Goal: Information Seeking & Learning: Learn about a topic

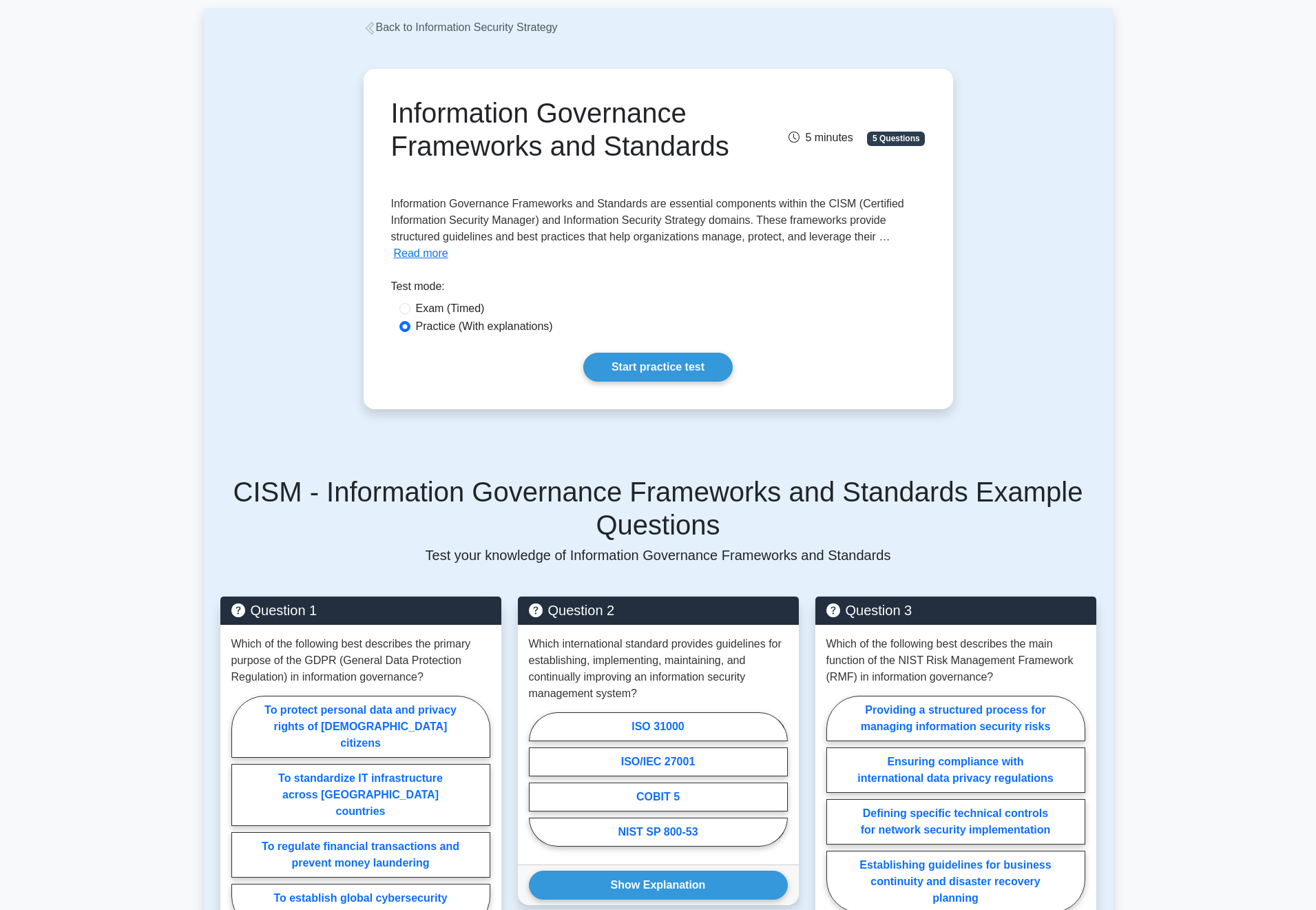
scroll to position [55, 0]
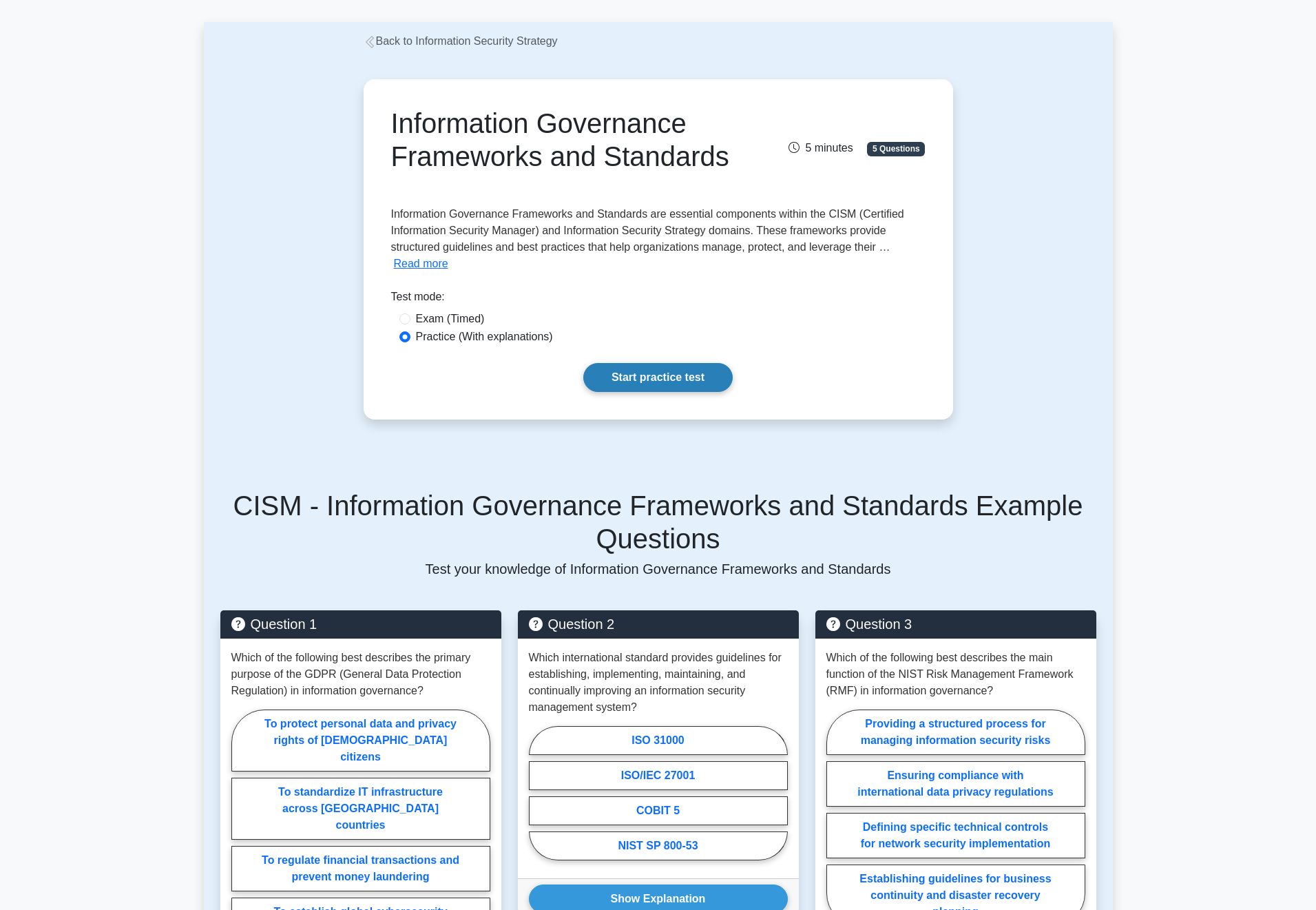
click at [670, 385] on link "Start practice test" at bounding box center [658, 378] width 150 height 29
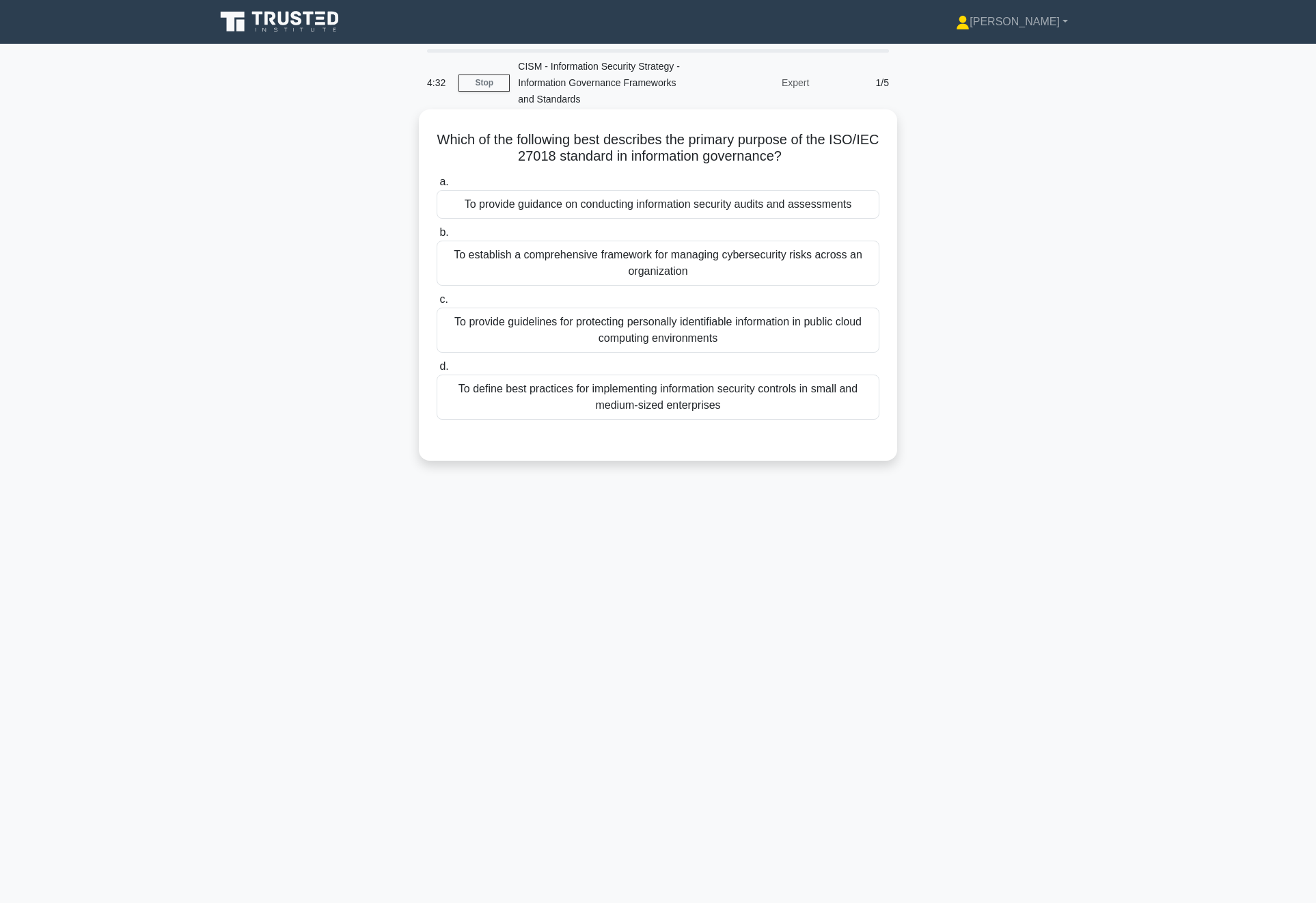
click at [594, 259] on div "To establish a comprehensive framework for managing cybersecurity risks across …" at bounding box center [658, 262] width 442 height 45
click at [437, 237] on input "b. To establish a comprehensive framework for managing cybersecurity risks acro…" at bounding box center [437, 232] width 0 height 9
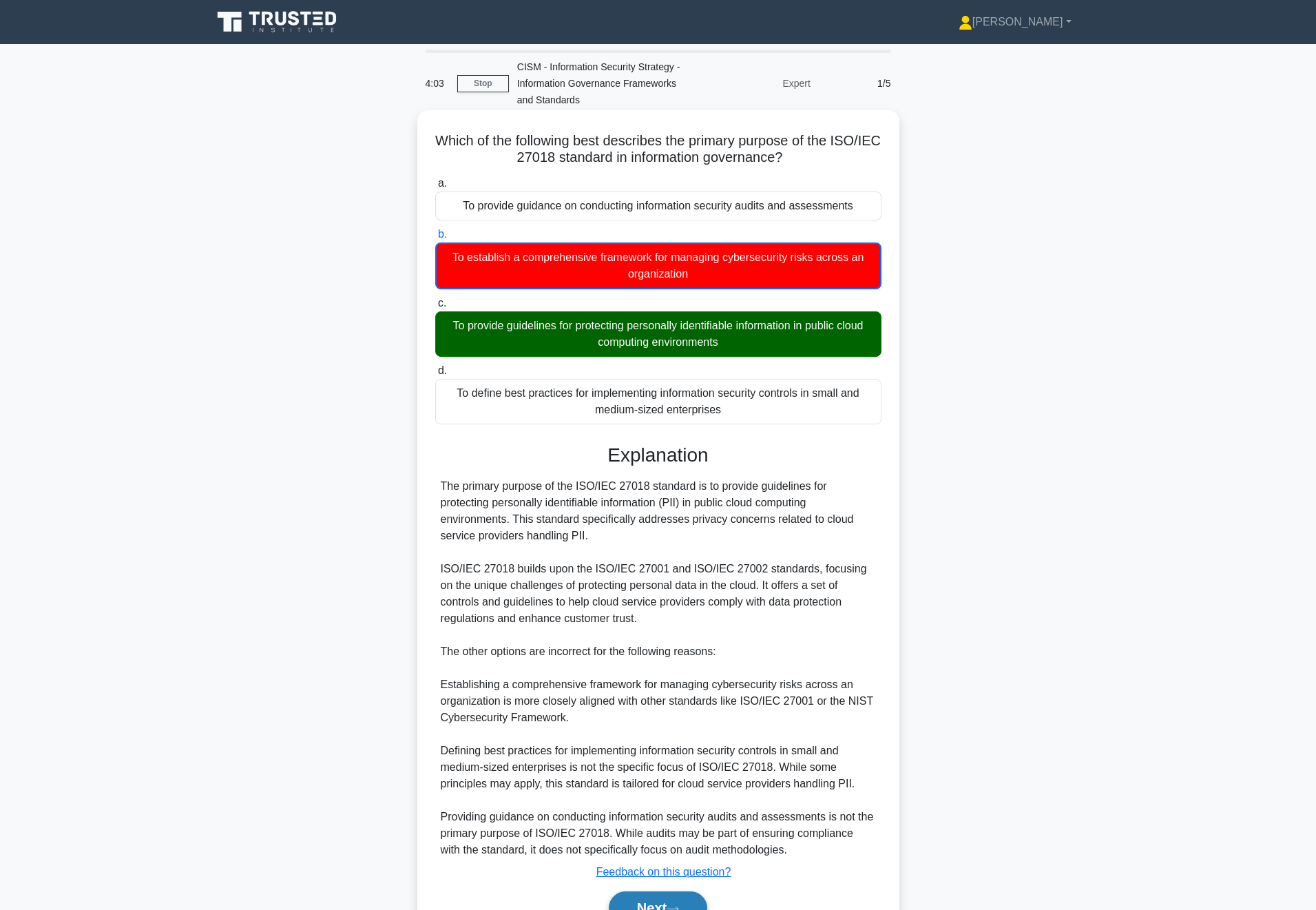
click at [652, 906] on button "Next" at bounding box center [658, 907] width 98 height 33
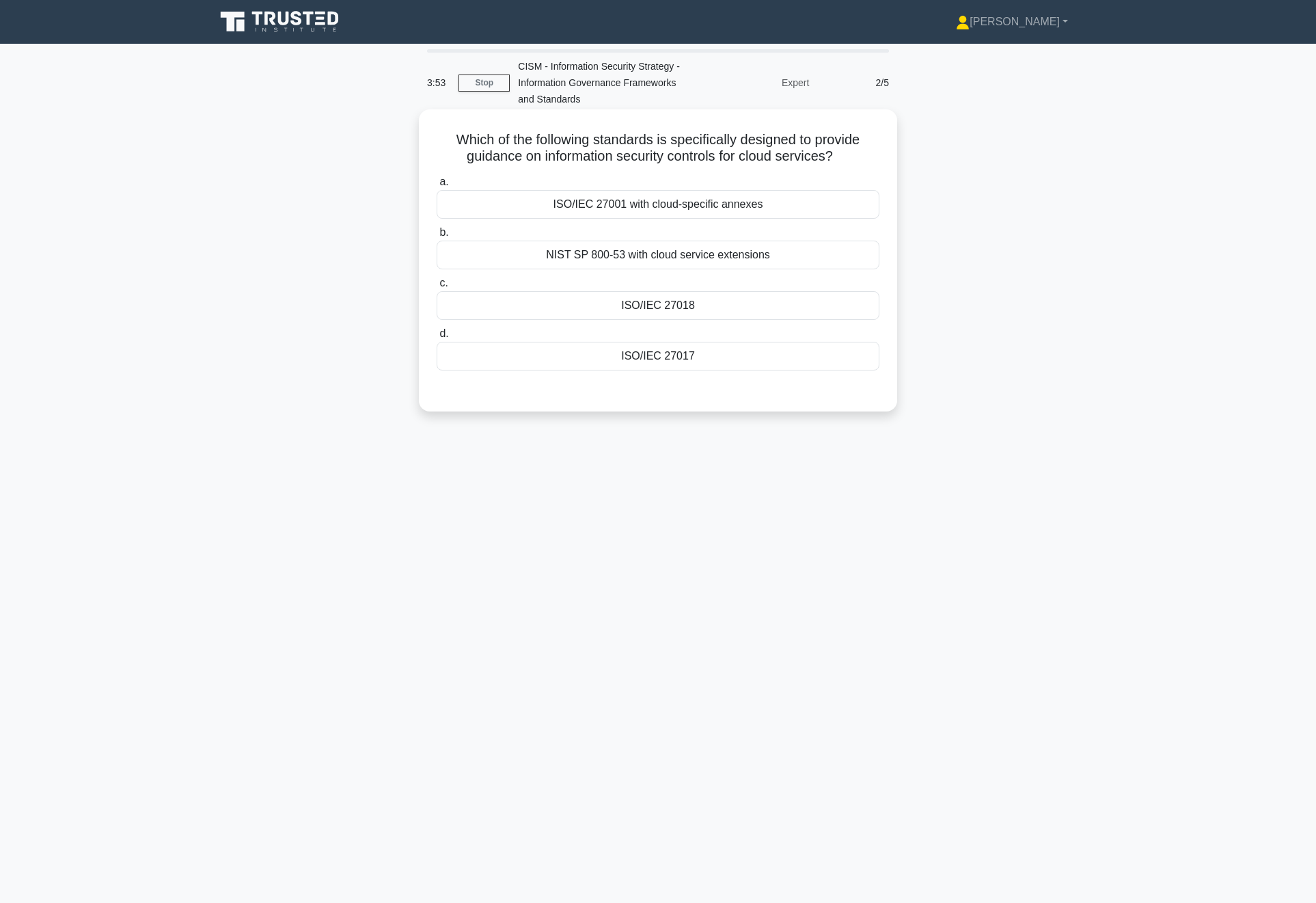
click at [698, 311] on div "ISO/IEC 27018" at bounding box center [658, 305] width 442 height 29
click at [437, 288] on input "c. ISO/IEC 27018" at bounding box center [437, 282] width 0 height 9
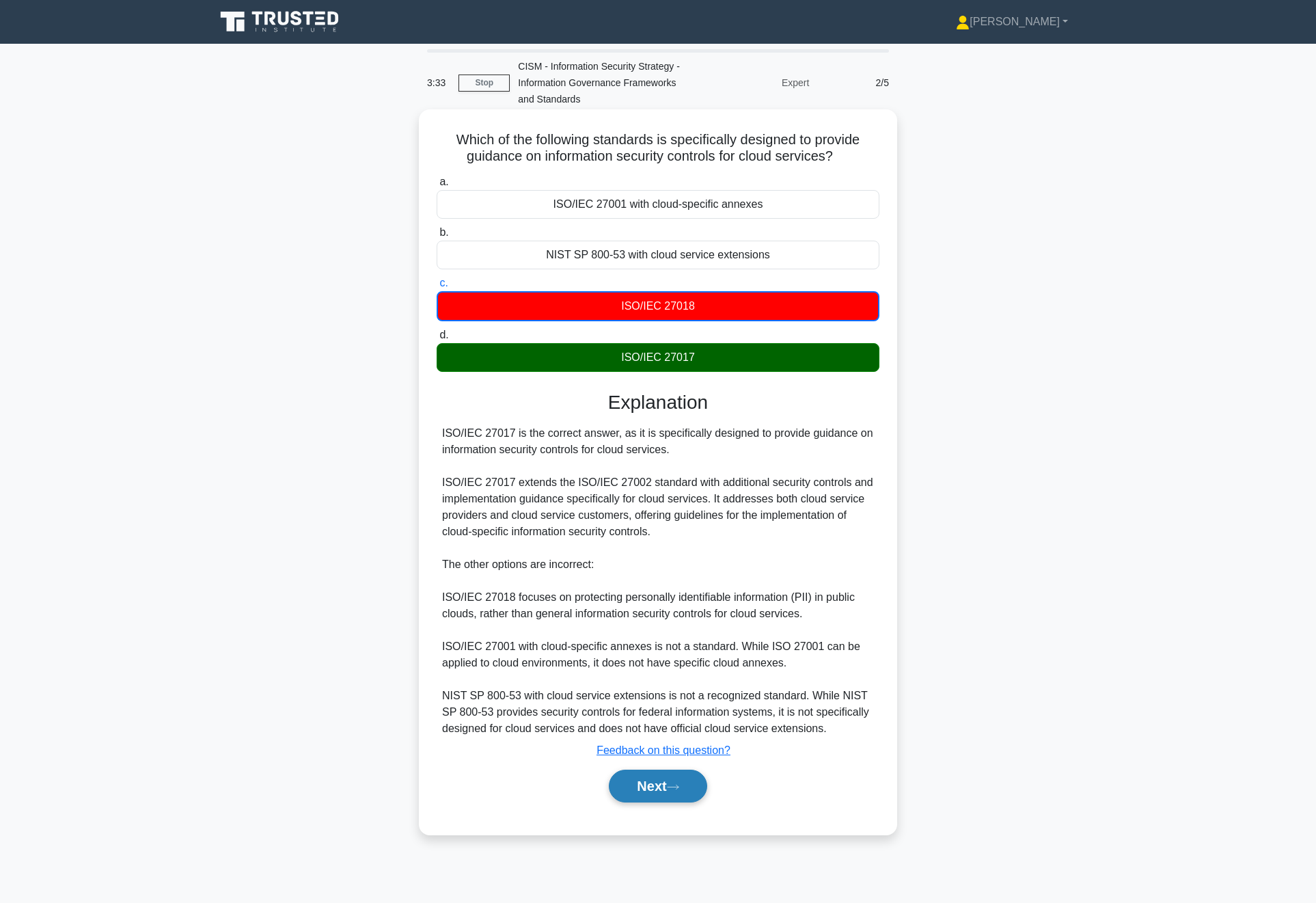
click at [666, 796] on button "Next" at bounding box center [658, 786] width 97 height 32
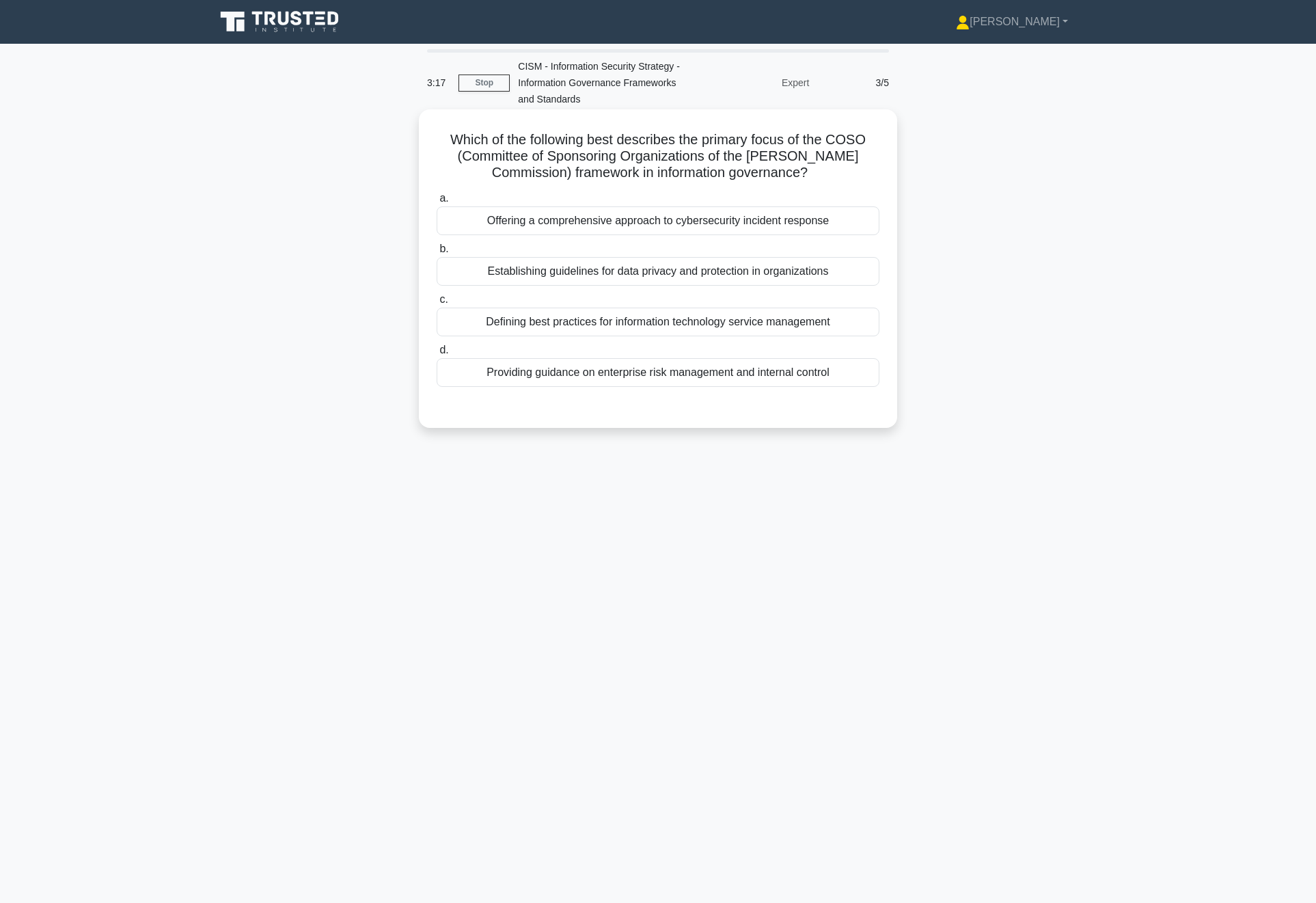
click at [598, 324] on div "Defining best practices for information technology service management" at bounding box center [658, 321] width 442 height 29
click at [437, 304] on input "c. Defining best practices for information technology service management" at bounding box center [437, 299] width 0 height 9
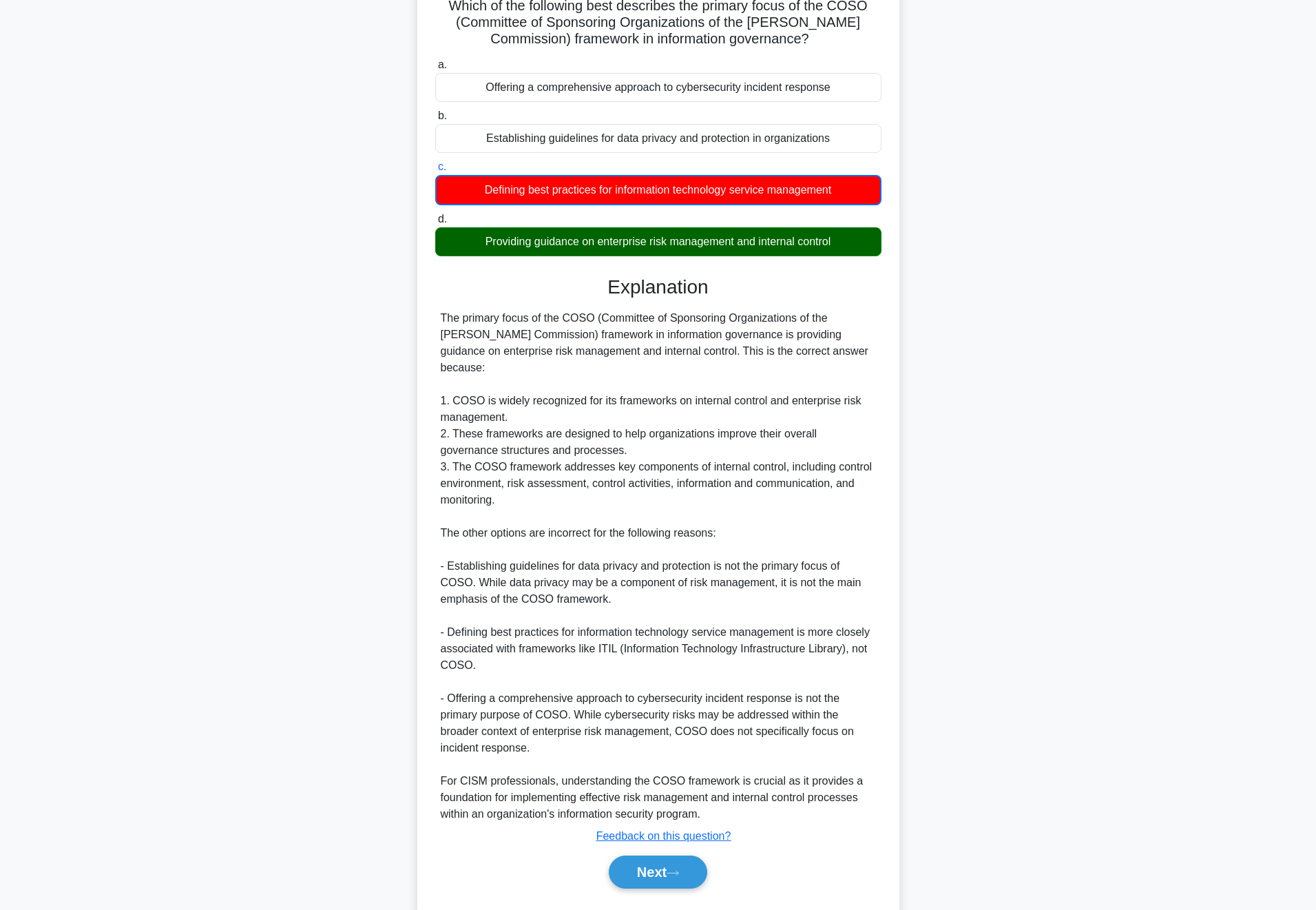
scroll to position [157, 0]
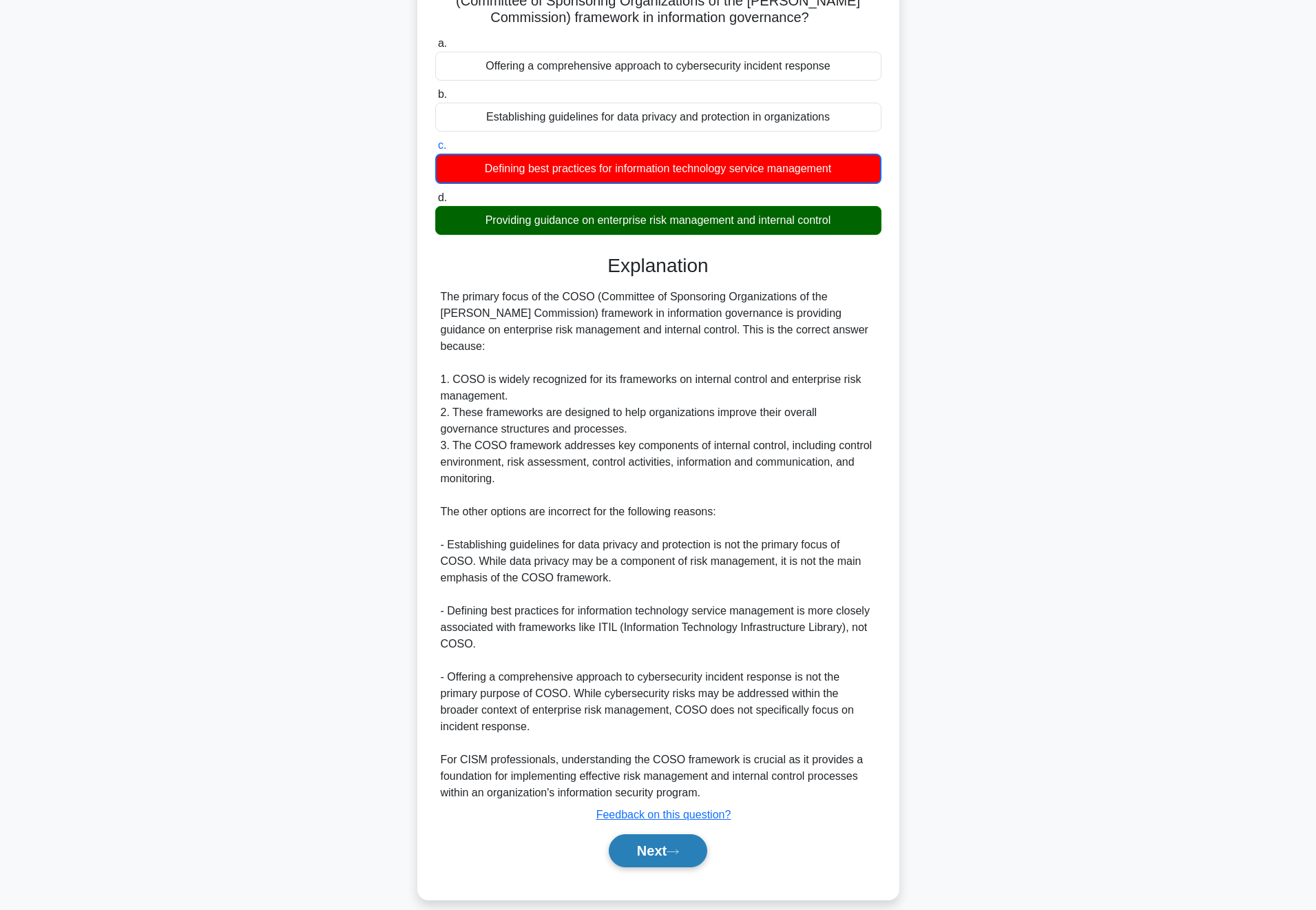
click at [640, 837] on button "Next" at bounding box center [658, 850] width 98 height 33
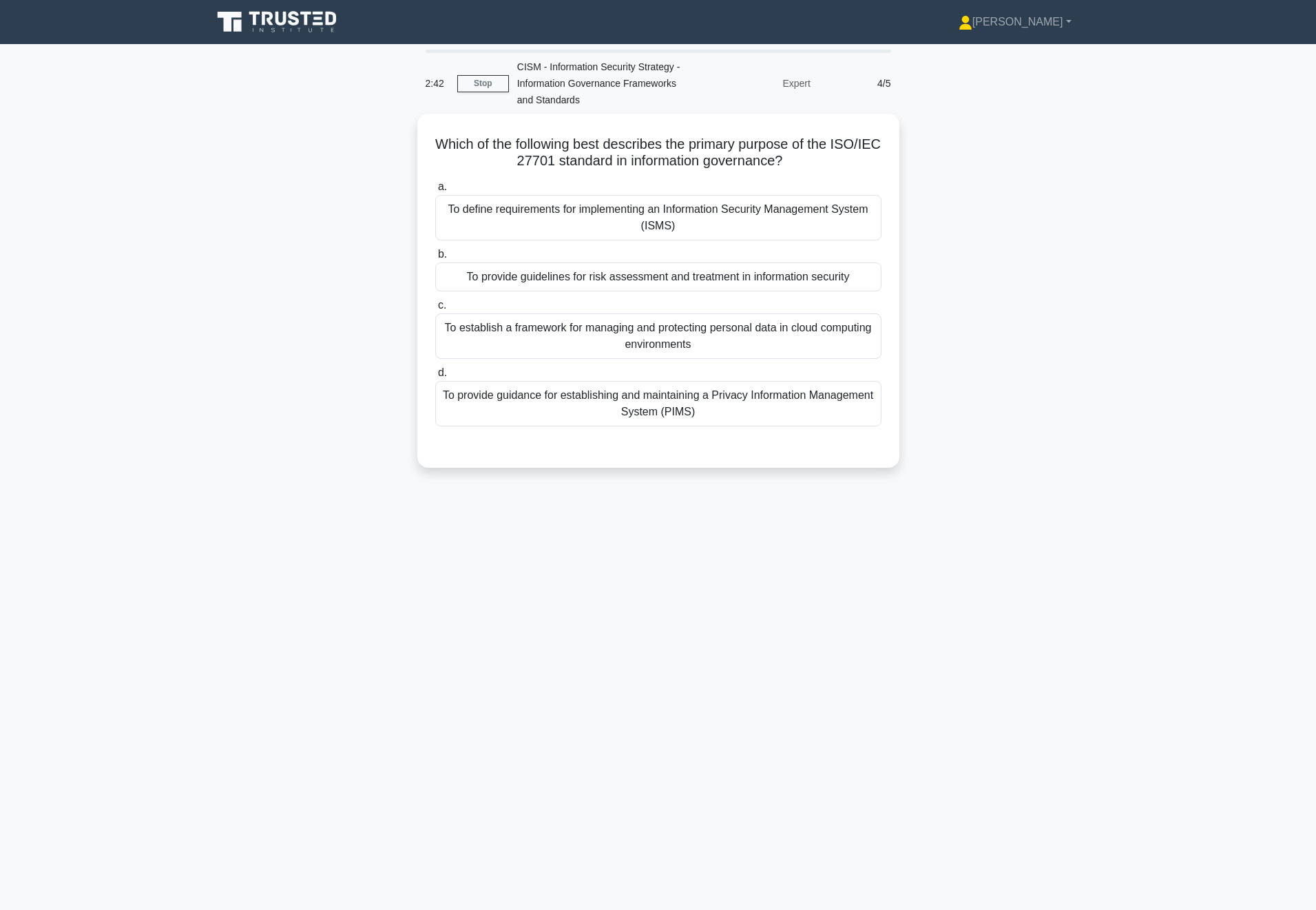
scroll to position [0, 0]
click at [566, 222] on div "To define requirements for implementing an Information Security Management Syst…" at bounding box center [663, 213] width 446 height 45
click at [440, 188] on input "a. To define requirements for implementing an Information Security Management S…" at bounding box center [440, 183] width 0 height 9
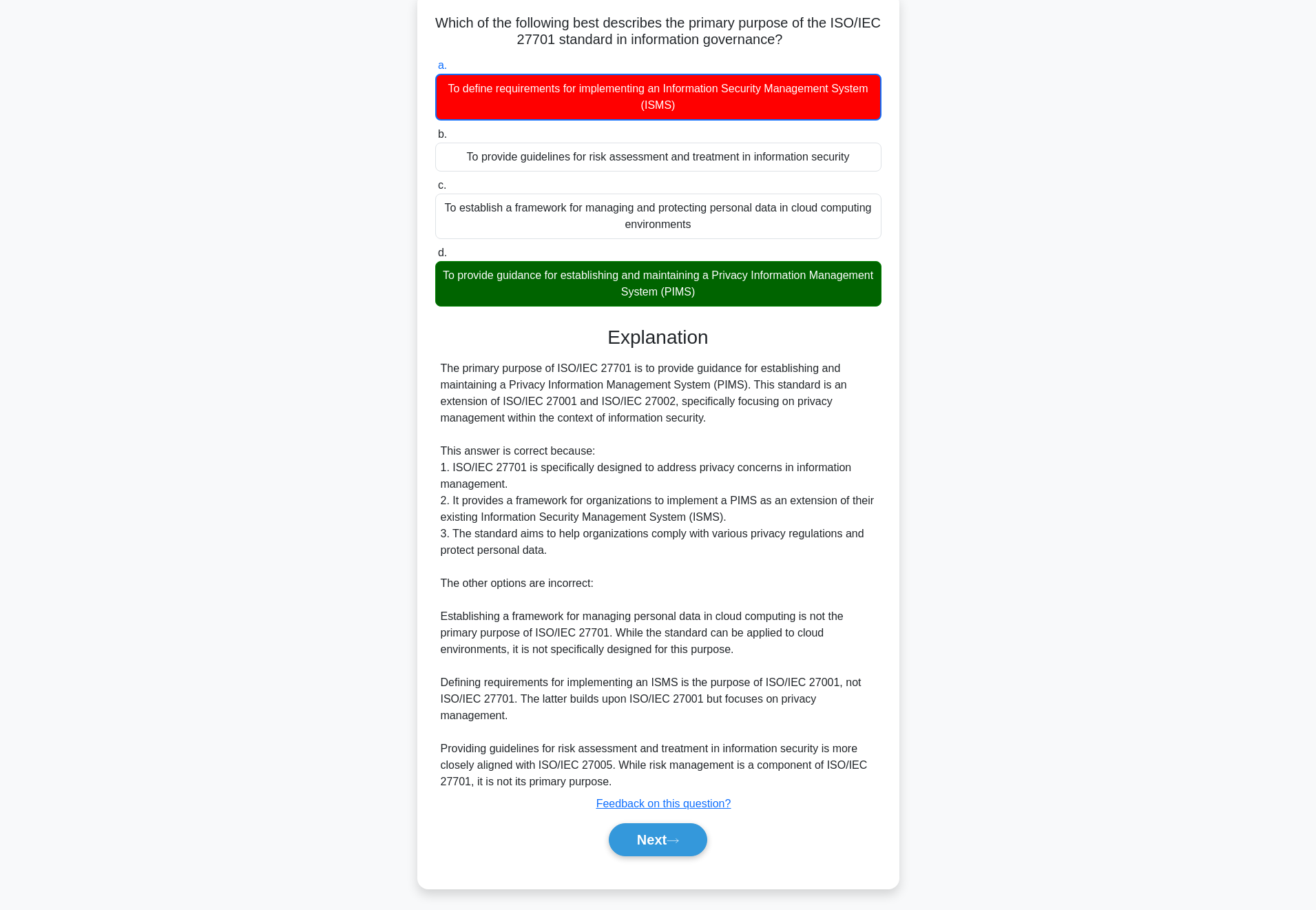
scroll to position [123, 0]
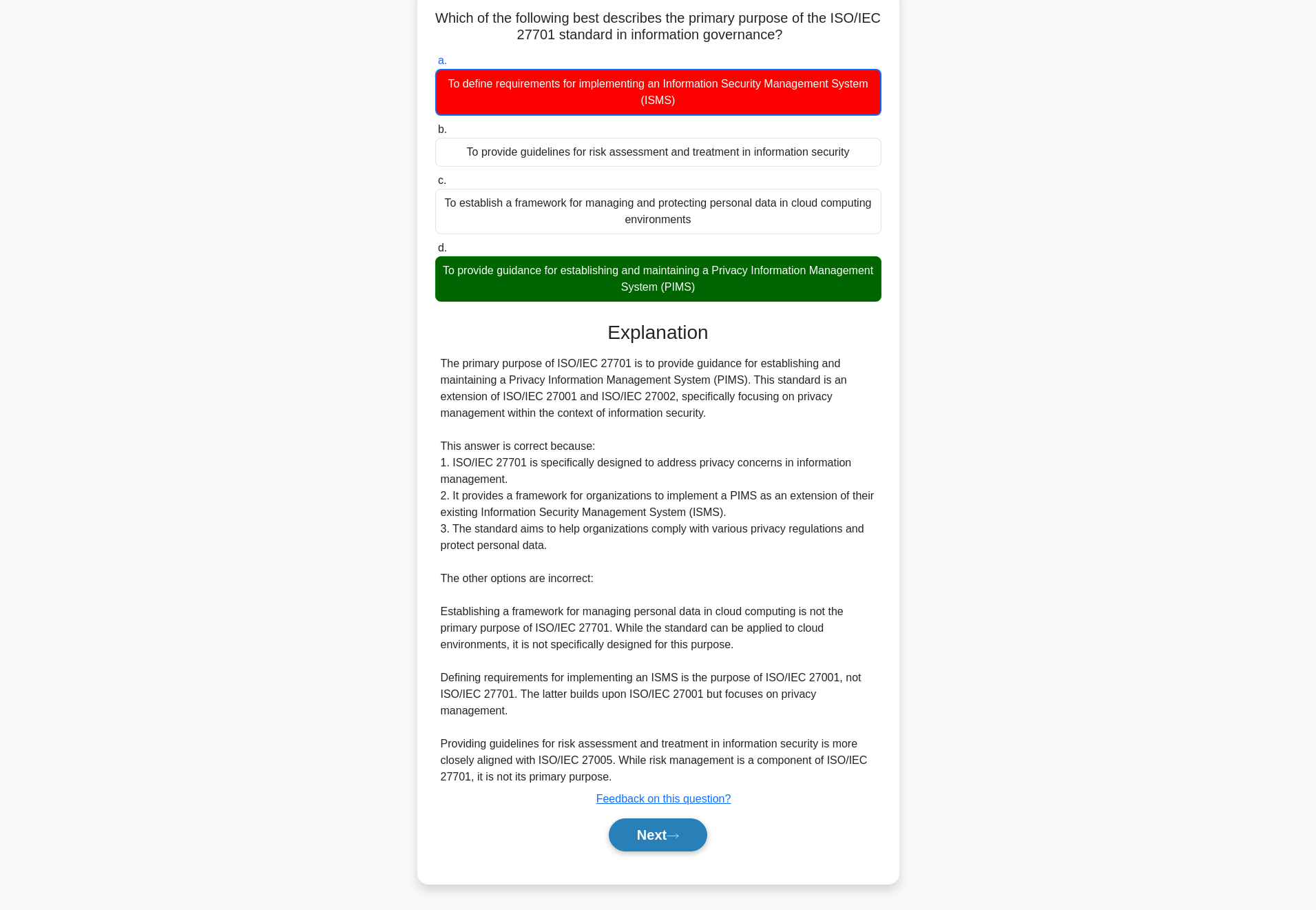
click at [629, 839] on button "Next" at bounding box center [658, 834] width 98 height 33
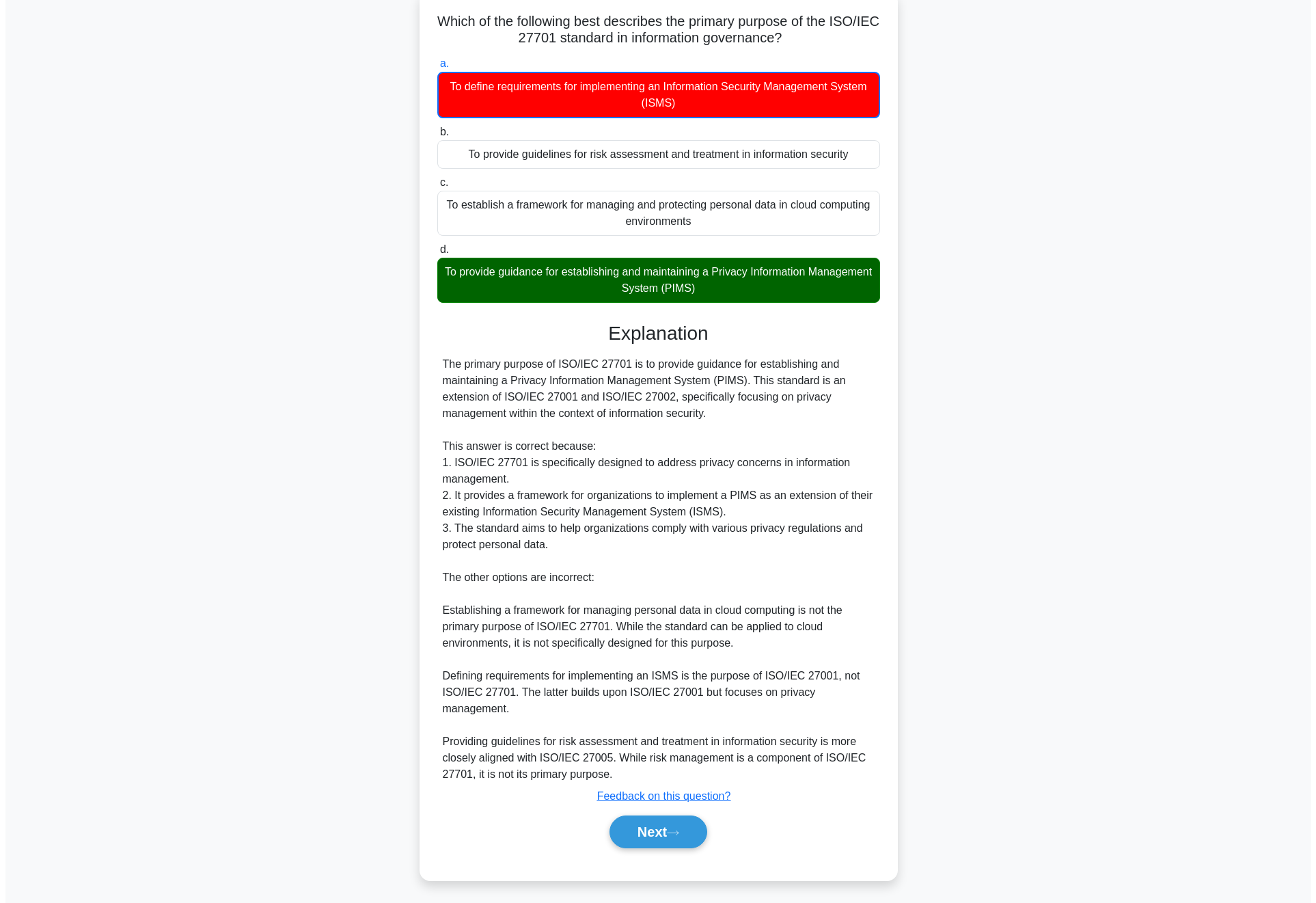
scroll to position [0, 0]
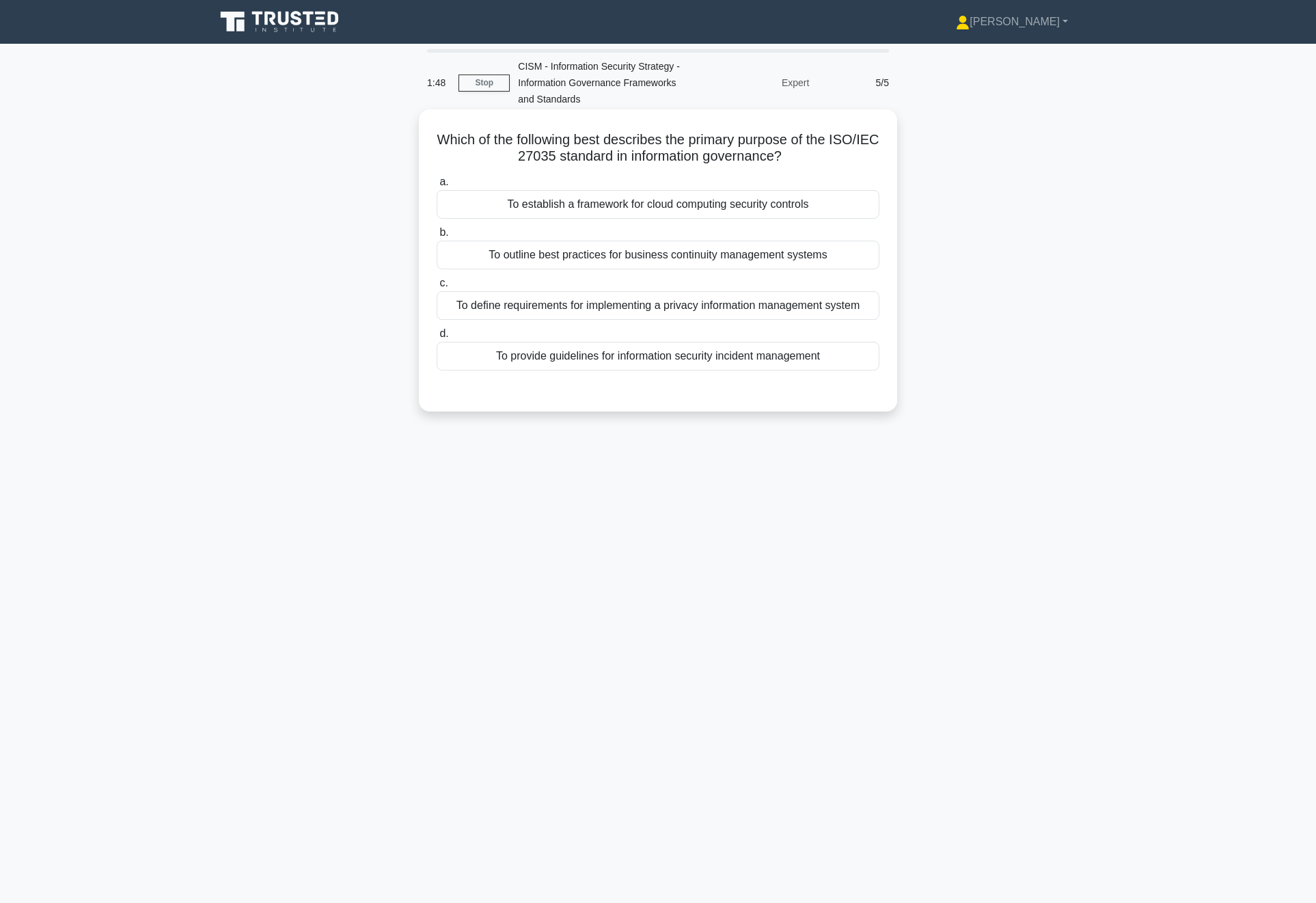
drag, startPoint x: 684, startPoint y: 258, endPoint x: 675, endPoint y: 259, distance: 9.1
click at [684, 258] on div "To outline best practices for business continuity management systems" at bounding box center [658, 255] width 442 height 29
click at [437, 237] on input "b. To outline best practices for business continuity management systems" at bounding box center [437, 232] width 0 height 9
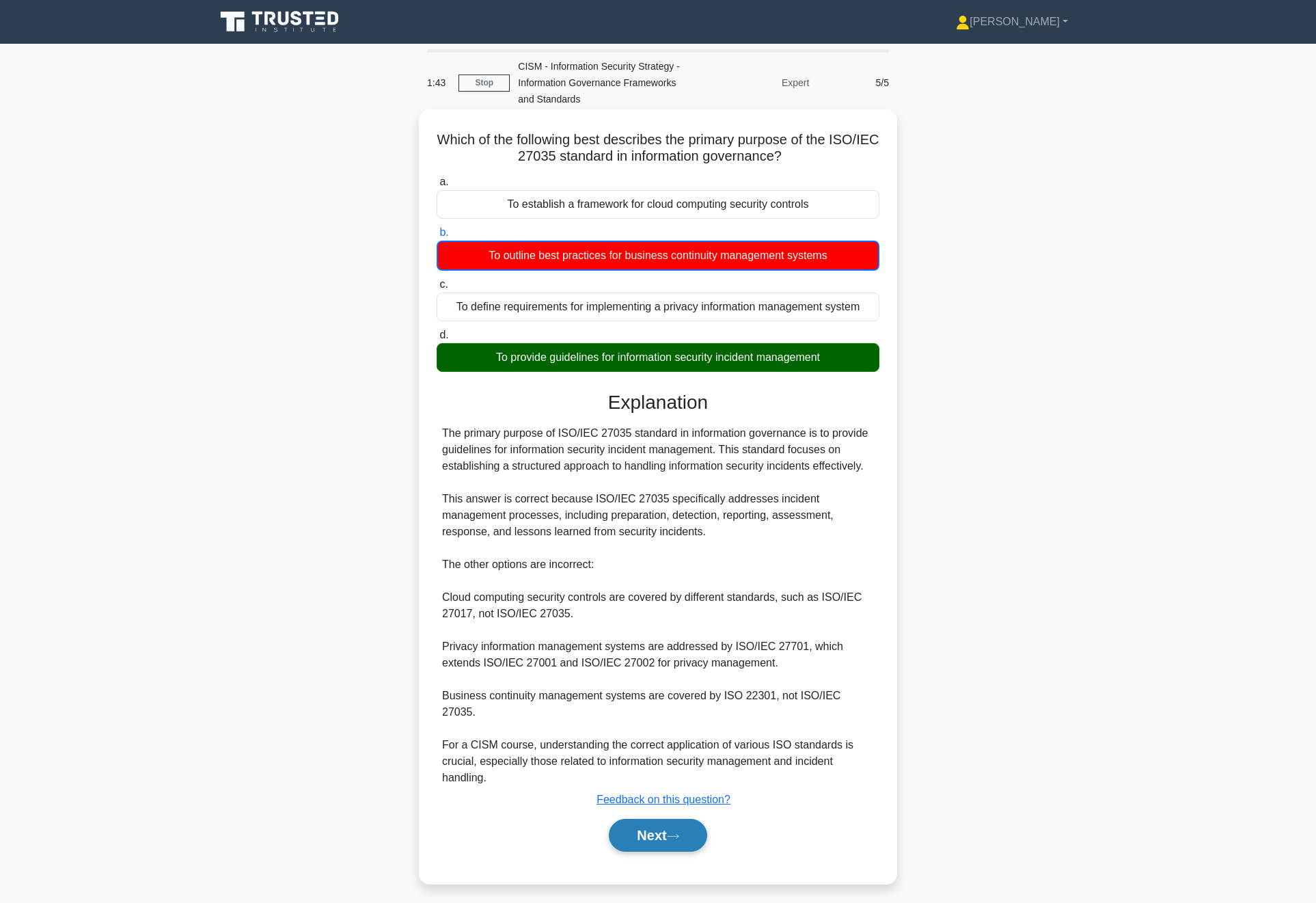
click at [652, 819] on button "Next" at bounding box center [658, 835] width 97 height 32
